Goal: Task Accomplishment & Management: Complete application form

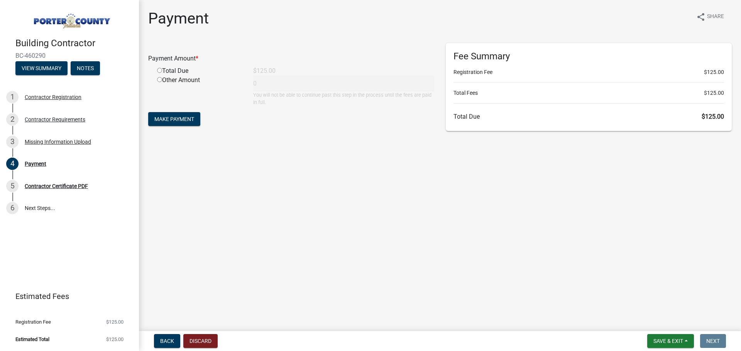
click at [162, 69] on input "radio" at bounding box center [159, 70] width 5 height 5
radio input "true"
type input "125"
click at [176, 121] on span "Make Payment" at bounding box center [174, 119] width 40 height 6
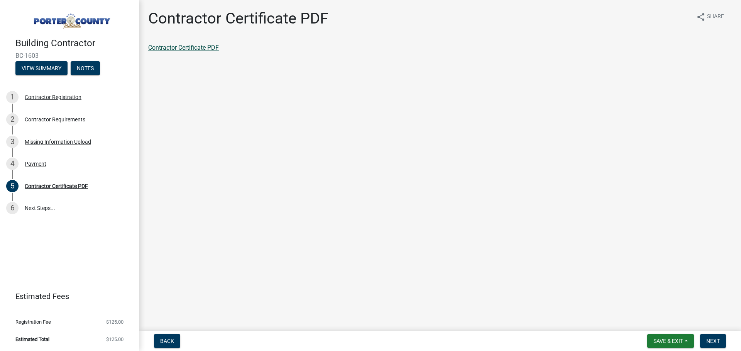
click at [203, 49] on link "Contractor Certificate PDF" at bounding box center [183, 47] width 71 height 7
click at [32, 208] on link "6 Next Steps..." at bounding box center [69, 209] width 139 height 22
click at [710, 339] on span "Next" at bounding box center [713, 341] width 14 height 6
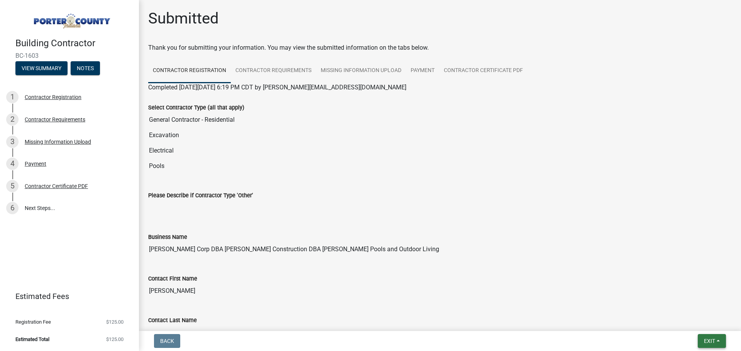
click at [720, 341] on button "Exit" at bounding box center [712, 341] width 28 height 14
click at [693, 323] on button "Save & Exit" at bounding box center [695, 321] width 62 height 19
